Goal: Transaction & Acquisition: Purchase product/service

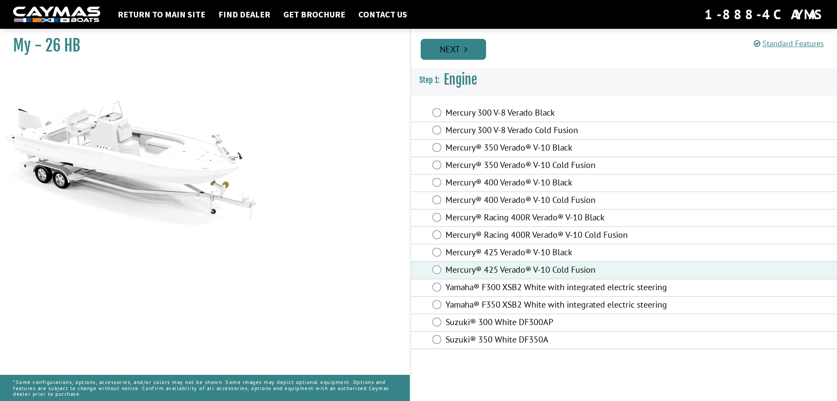
click at [448, 51] on link "Next" at bounding box center [453, 49] width 65 height 21
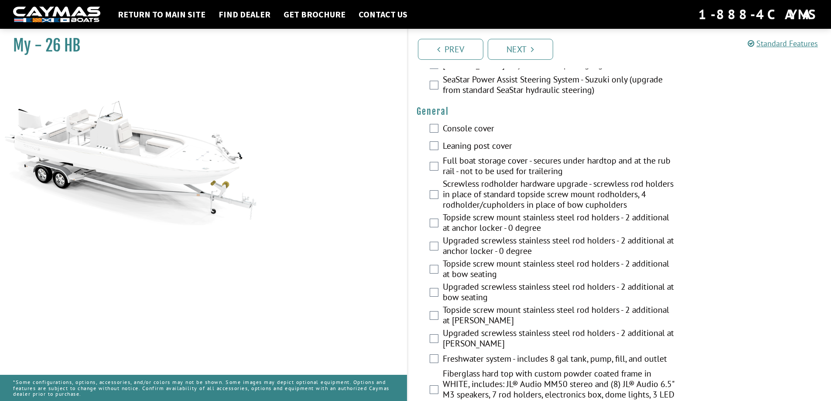
scroll to position [581, 0]
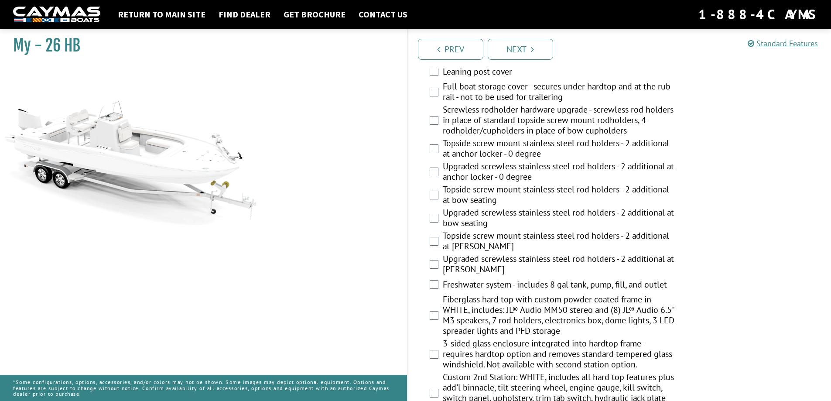
click at [517, 61] on div "Prev Next" at bounding box center [619, 49] width 424 height 40
click at [520, 51] on link "Next" at bounding box center [520, 49] width 65 height 21
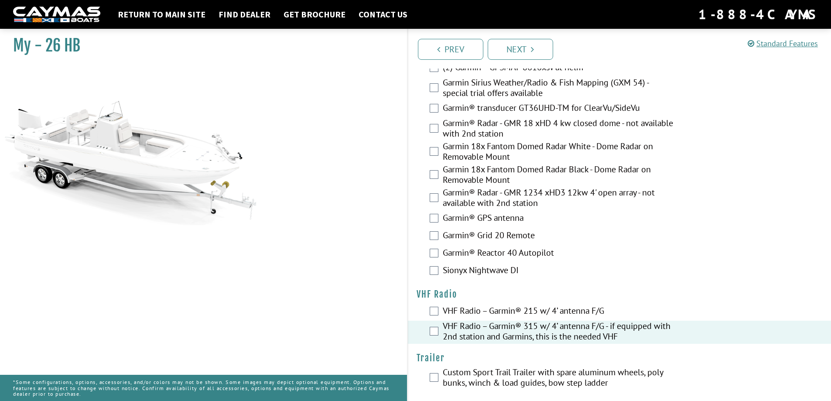
scroll to position [2006, 0]
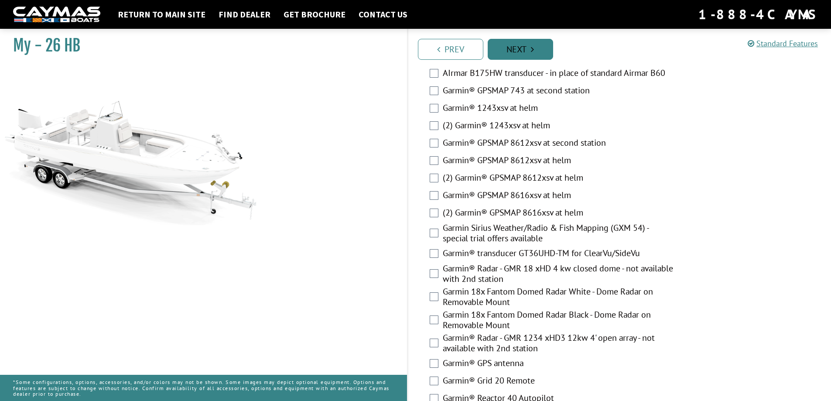
click at [521, 52] on link "Next" at bounding box center [520, 49] width 65 height 21
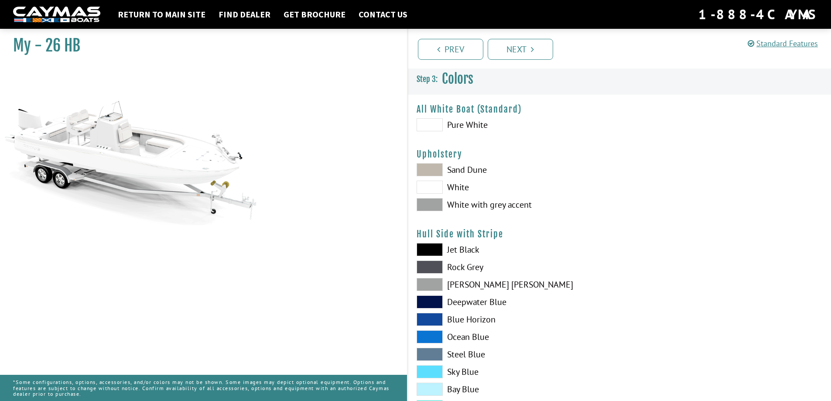
scroll to position [145, 0]
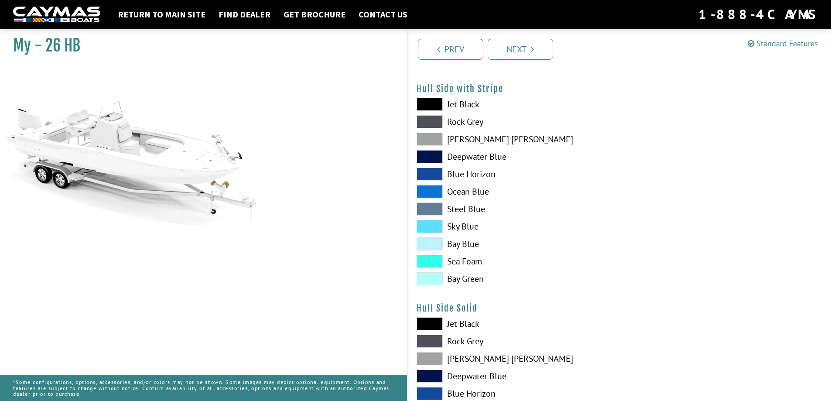
click at [422, 137] on span at bounding box center [430, 139] width 26 height 13
click at [428, 121] on span at bounding box center [430, 121] width 26 height 13
click at [435, 173] on span at bounding box center [430, 173] width 26 height 13
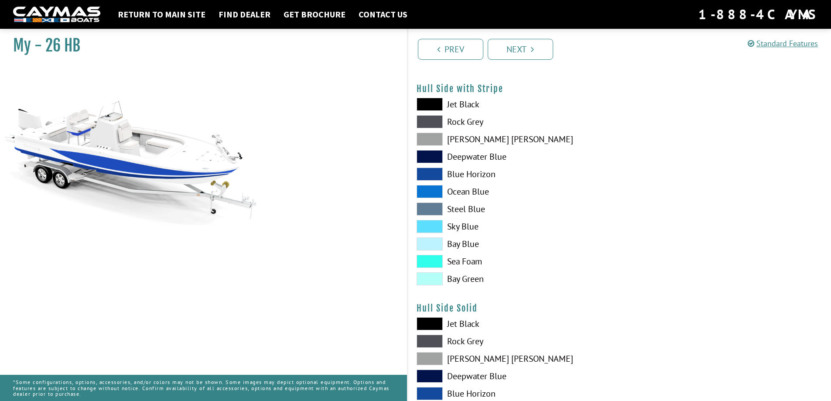
click at [433, 227] on span at bounding box center [430, 226] width 26 height 13
click at [433, 248] on span at bounding box center [430, 243] width 26 height 13
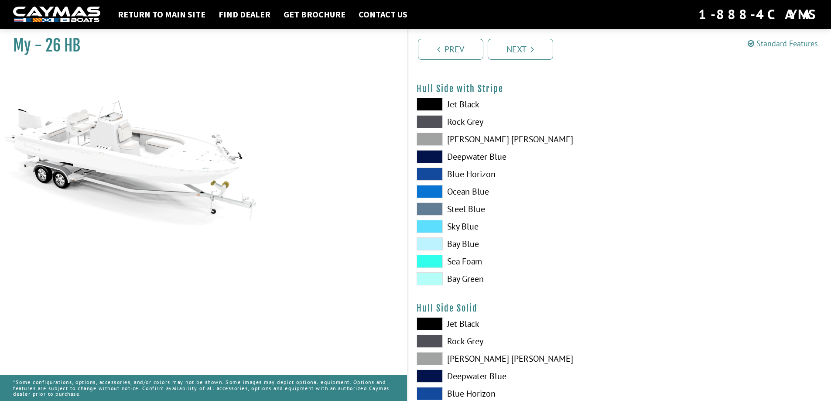
click at [431, 266] on span at bounding box center [430, 261] width 26 height 13
click at [430, 277] on span at bounding box center [430, 278] width 26 height 13
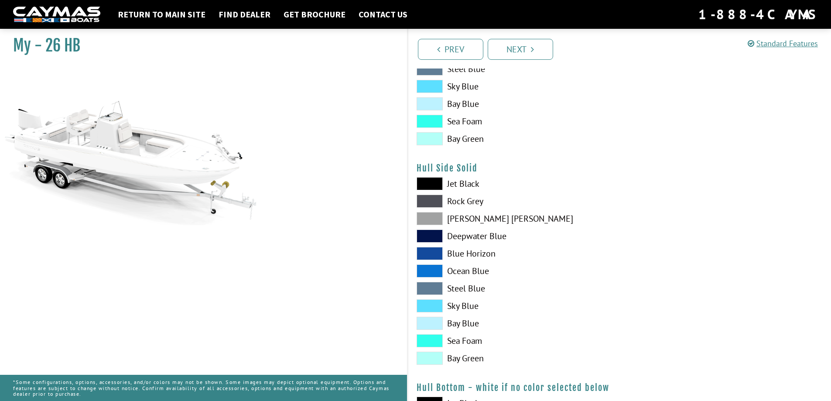
scroll to position [291, 0]
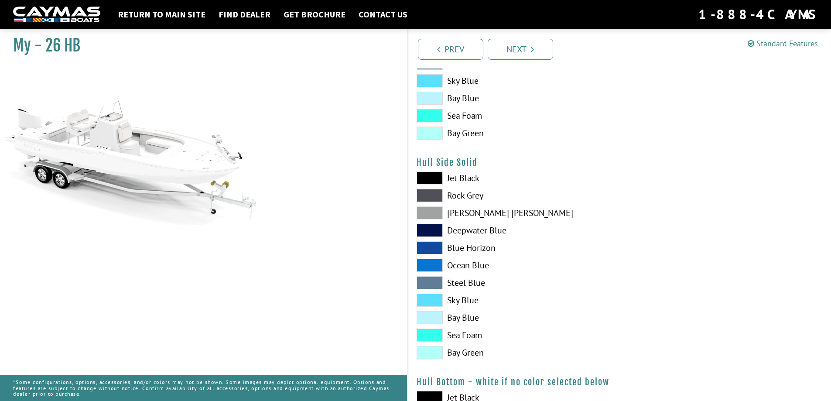
click at [425, 225] on span at bounding box center [430, 230] width 26 height 13
click at [427, 230] on span at bounding box center [430, 230] width 26 height 13
click at [435, 252] on span at bounding box center [430, 247] width 26 height 13
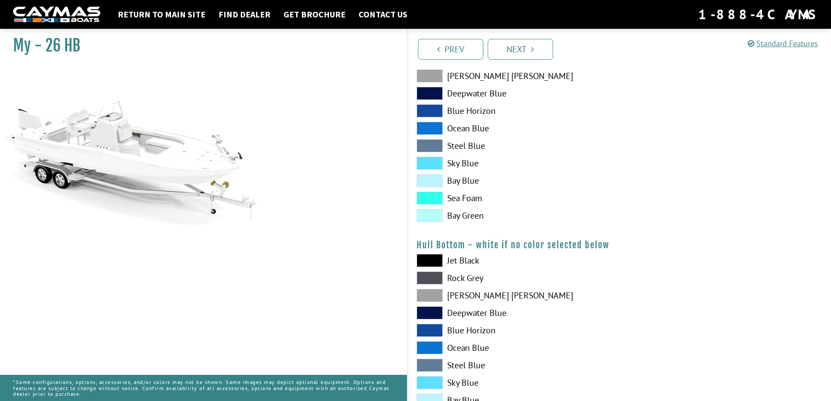
scroll to position [436, 0]
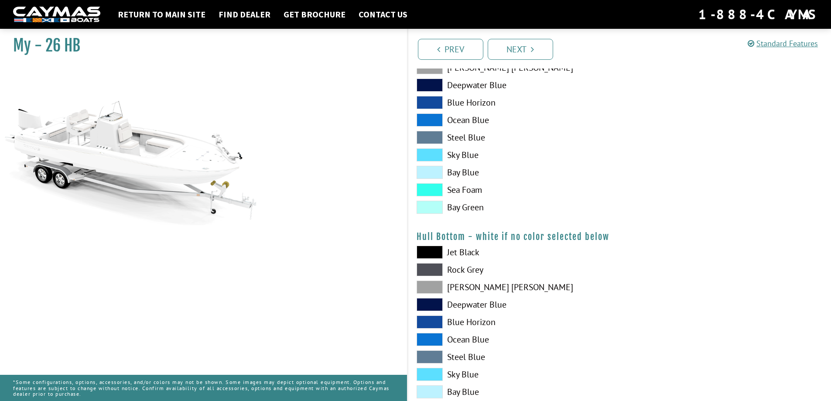
click at [427, 372] on span at bounding box center [430, 374] width 26 height 13
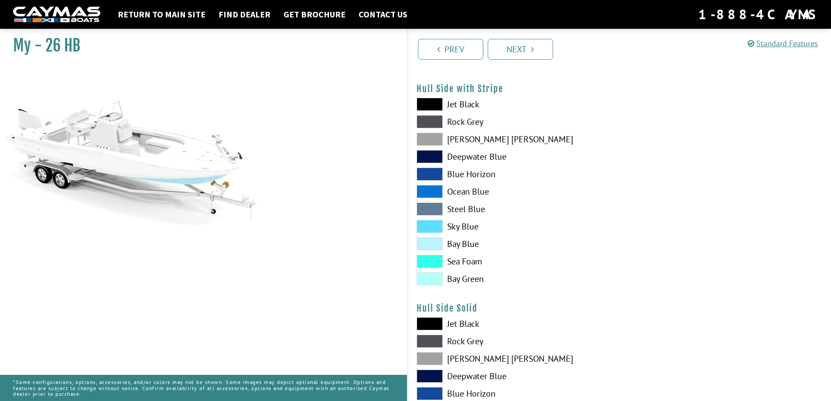
click at [430, 120] on span at bounding box center [430, 121] width 26 height 13
click at [441, 140] on span at bounding box center [430, 139] width 26 height 13
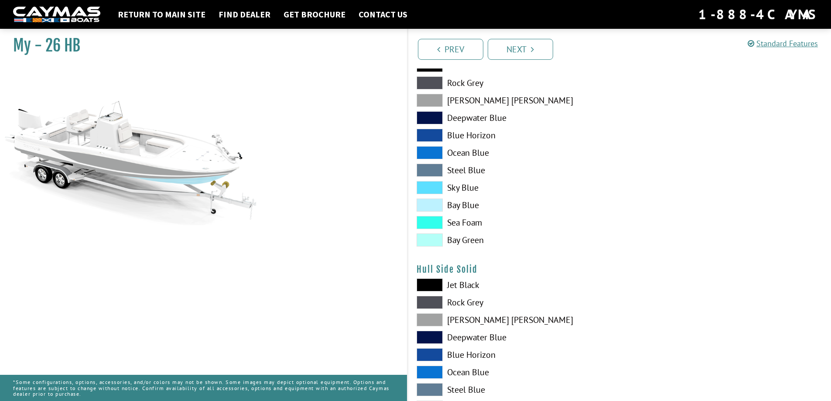
scroll to position [291, 0]
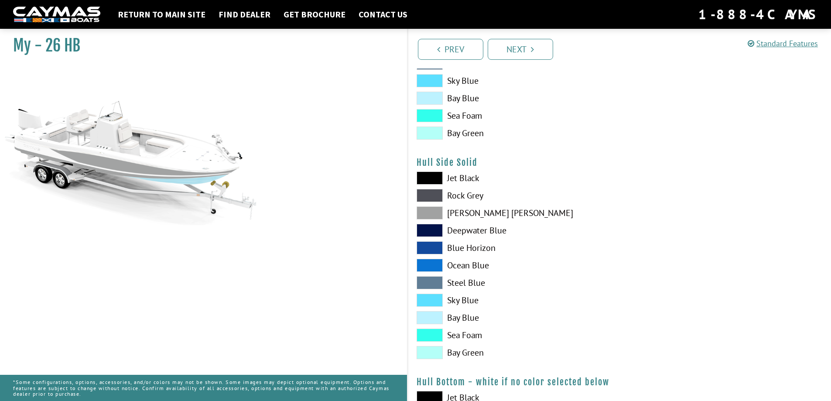
click at [434, 179] on span at bounding box center [430, 177] width 26 height 13
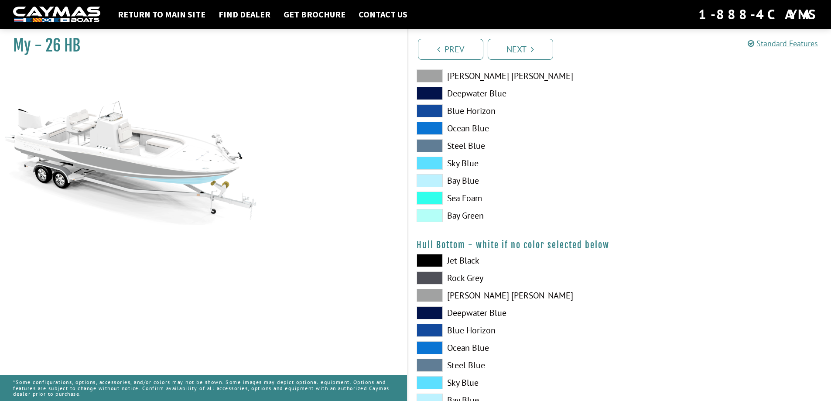
scroll to position [436, 0]
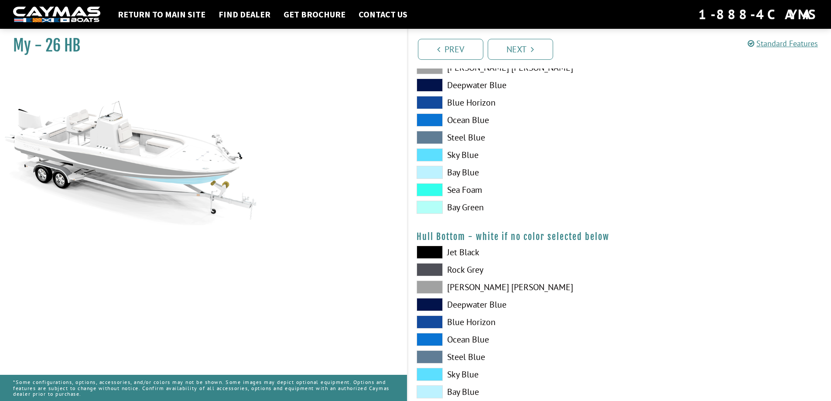
click at [432, 249] on span at bounding box center [430, 252] width 26 height 13
click at [427, 360] on span at bounding box center [430, 356] width 26 height 13
click at [422, 372] on span at bounding box center [430, 374] width 26 height 13
click at [421, 389] on span at bounding box center [430, 391] width 26 height 13
click at [434, 305] on span at bounding box center [430, 304] width 26 height 13
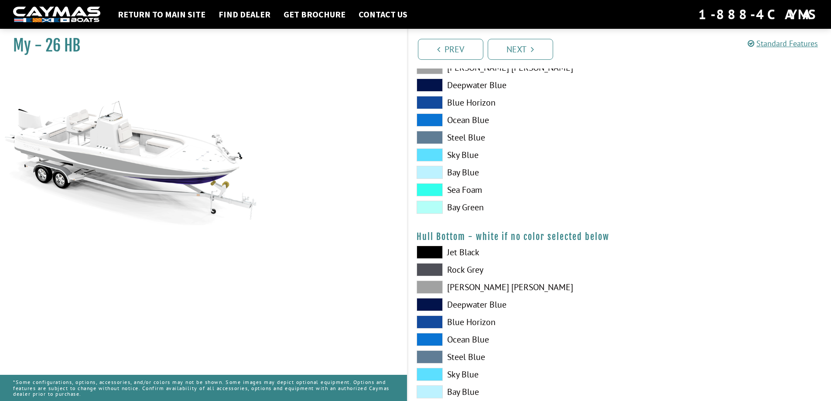
scroll to position [145, 0]
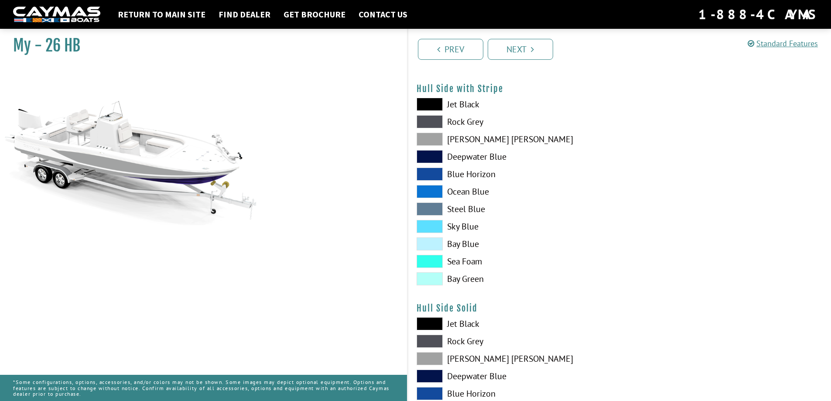
click at [431, 126] on span at bounding box center [430, 121] width 26 height 13
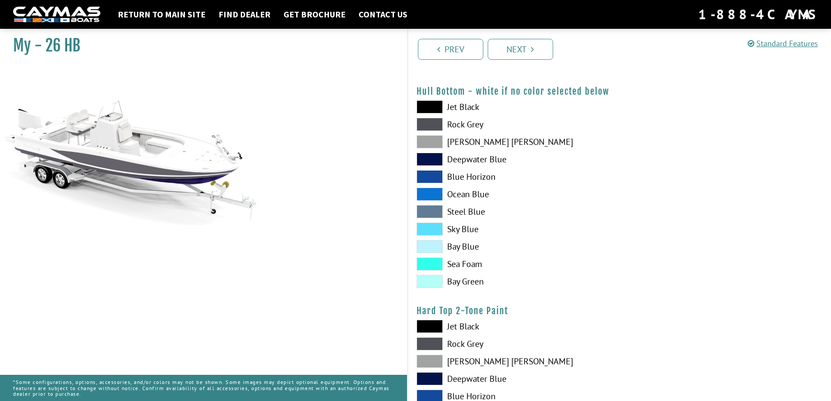
scroll to position [727, 0]
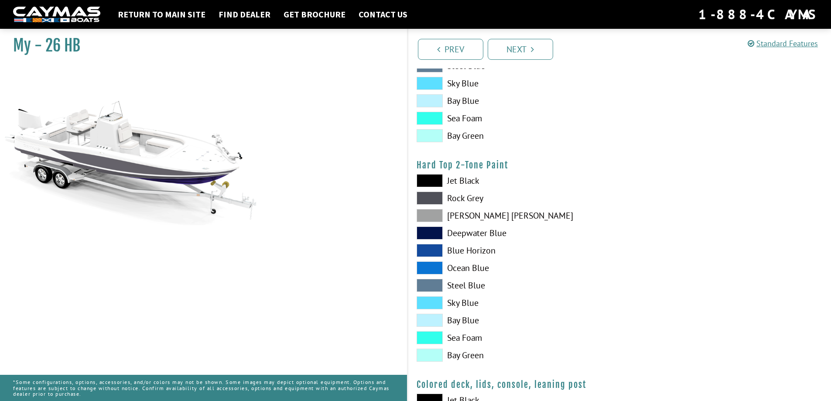
click at [432, 215] on span at bounding box center [430, 215] width 26 height 13
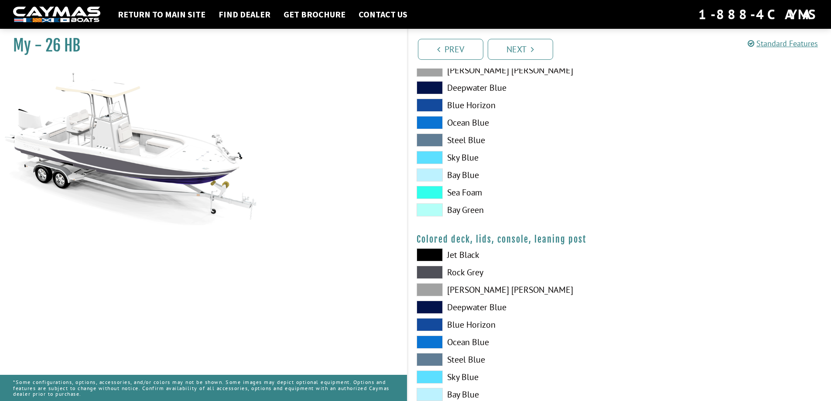
click at [426, 288] on span at bounding box center [430, 289] width 26 height 13
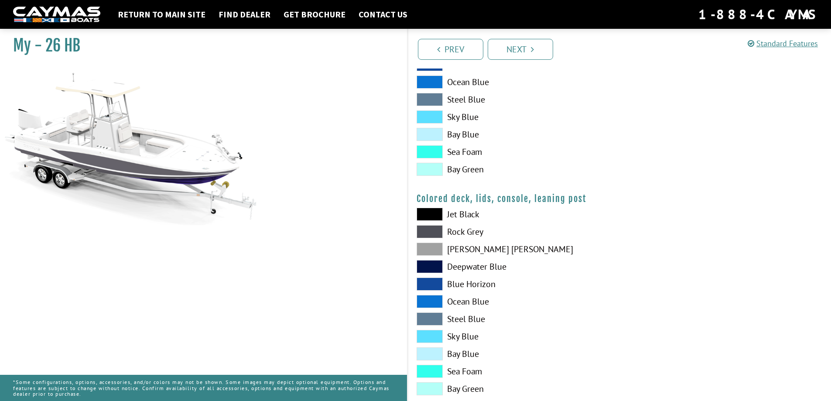
scroll to position [933, 0]
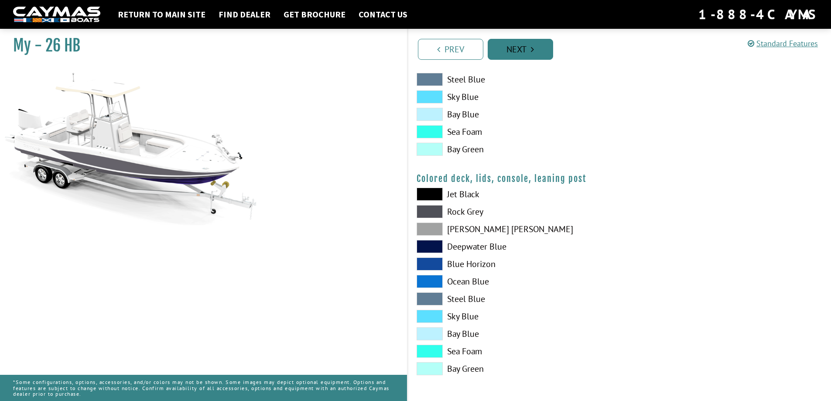
click at [534, 55] on link "Next" at bounding box center [520, 49] width 65 height 21
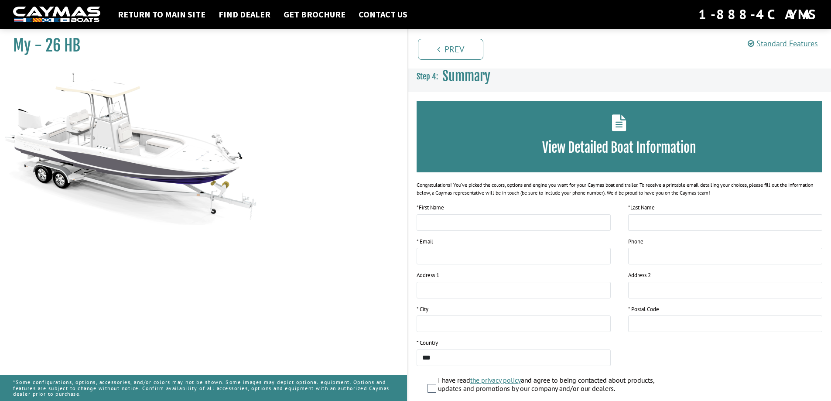
scroll to position [0, 0]
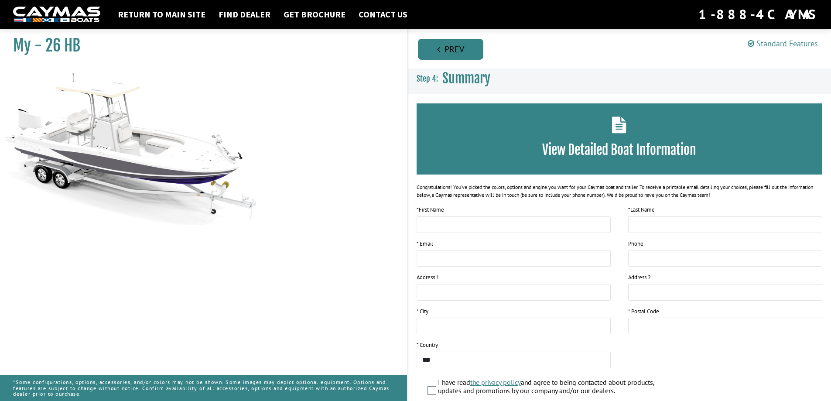
click at [465, 52] on link "Prev" at bounding box center [450, 49] width 65 height 21
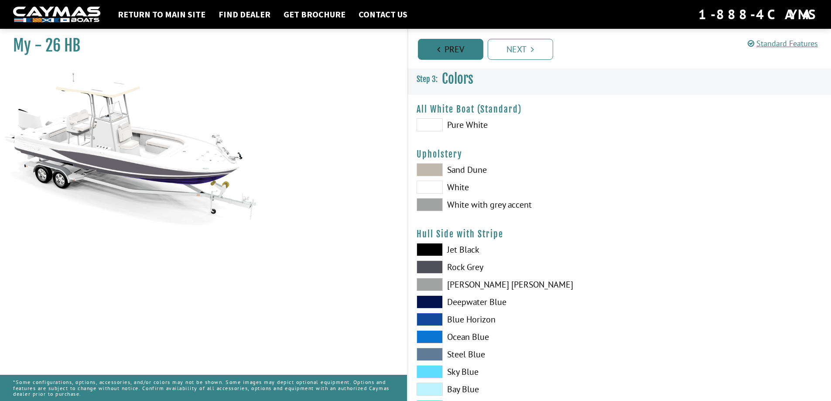
click at [465, 52] on link "Prev" at bounding box center [450, 49] width 65 height 21
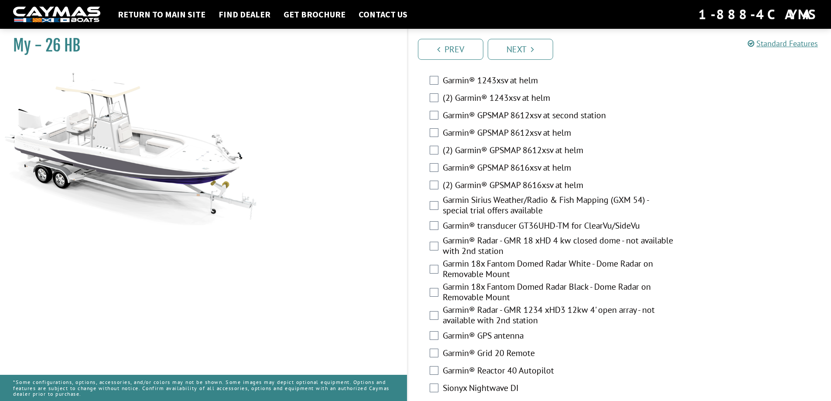
scroll to position [2141, 0]
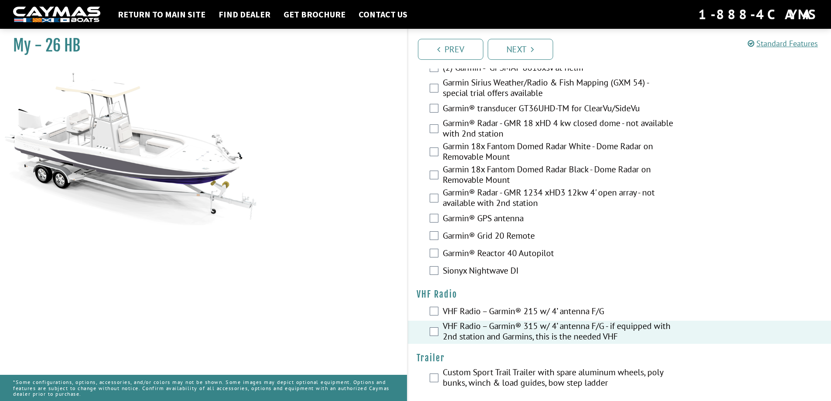
click at [298, 290] on div "My - 26 HB" at bounding box center [199, 225] width 416 height 401
click at [80, 10] on img at bounding box center [56, 15] width 87 height 16
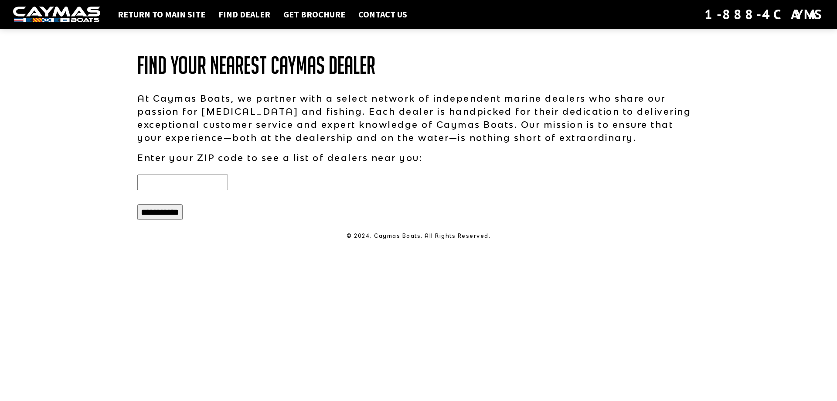
click at [164, 185] on input "text" at bounding box center [182, 182] width 91 height 16
type input "*****"
click at [162, 208] on input "**********" at bounding box center [159, 212] width 45 height 16
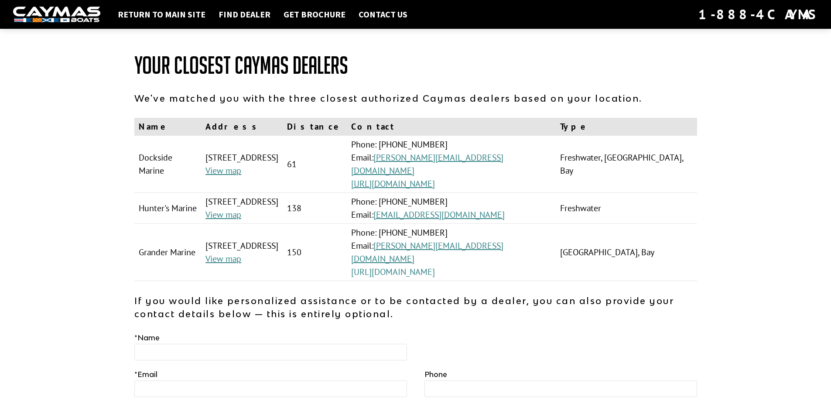
click at [435, 266] on link "[URL][DOMAIN_NAME]" at bounding box center [393, 271] width 84 height 11
